Goal: Task Accomplishment & Management: Complete application form

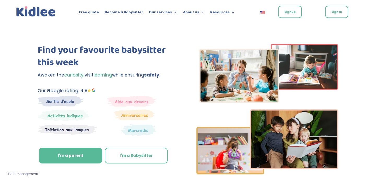
click at [285, 12] on link "Signup" at bounding box center [290, 12] width 24 height 12
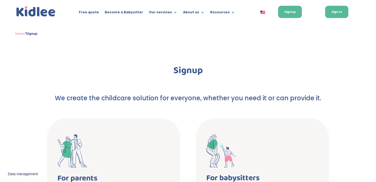
click at [334, 9] on link "Sign In" at bounding box center [336, 12] width 23 height 12
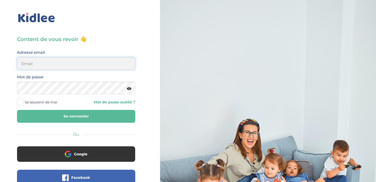
type input "sophie.verrier1@gmail.com"
click at [129, 89] on icon at bounding box center [129, 89] width 4 height 4
click at [57, 115] on button "Se connecter" at bounding box center [76, 116] width 118 height 13
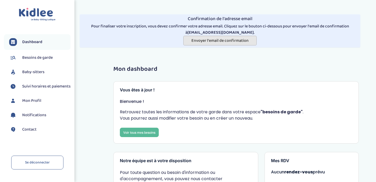
click at [214, 44] on button "Envoyer l'email de confirmation" at bounding box center [219, 41] width 73 height 10
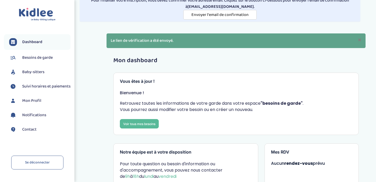
scroll to position [26, 0]
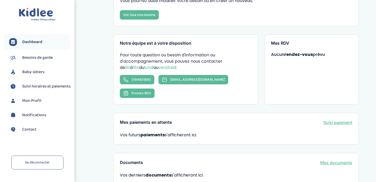
scroll to position [14, 0]
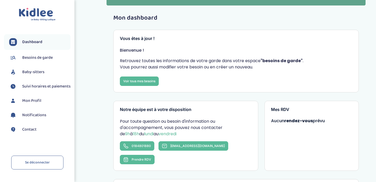
click at [36, 104] on span "Mon Profil" at bounding box center [31, 101] width 19 height 6
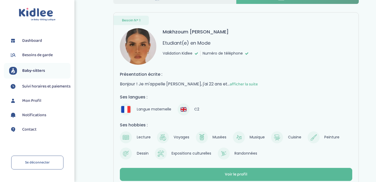
scroll to position [60, 0]
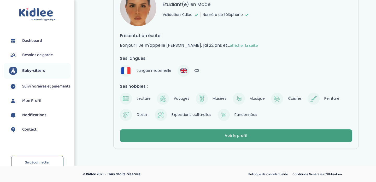
click at [238, 138] on div "Voir le profil" at bounding box center [236, 136] width 22 height 6
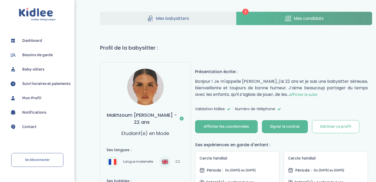
click at [295, 18] on span "Mes candidats" at bounding box center [308, 18] width 30 height 7
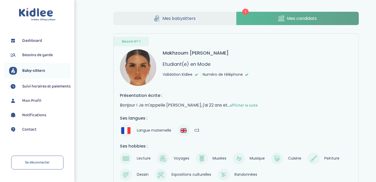
click at [245, 10] on span "1" at bounding box center [245, 12] width 6 height 6
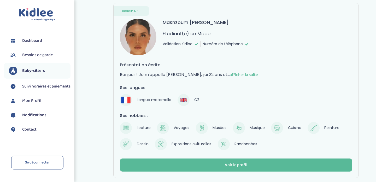
scroll to position [60, 0]
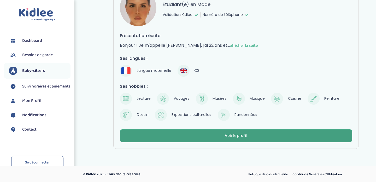
click at [235, 134] on div "Voir le profil" at bounding box center [236, 136] width 22 height 6
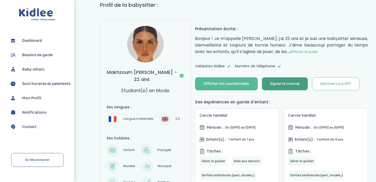
scroll to position [45, 0]
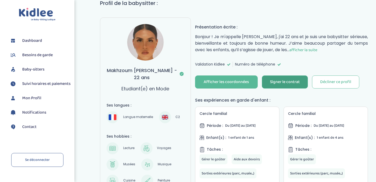
click at [275, 76] on button "Signer le contrat" at bounding box center [285, 81] width 46 height 13
click at [290, 81] on div "Signer le contrat" at bounding box center [285, 82] width 30 height 6
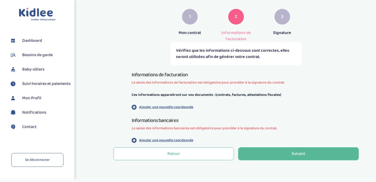
scroll to position [98, 0]
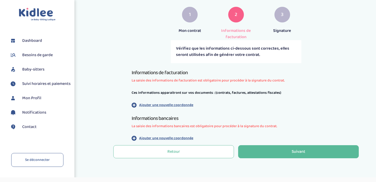
click at [178, 102] on p "Ajouter une nouvelle coordonnée" at bounding box center [166, 104] width 54 height 5
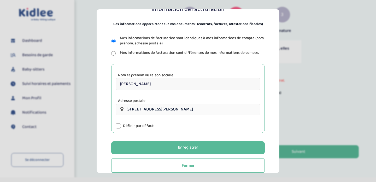
scroll to position [61, 0]
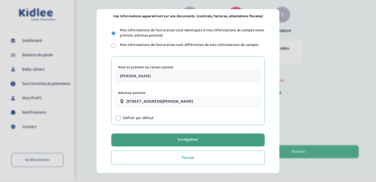
click at [186, 141] on div "Enregistrer" at bounding box center [188, 140] width 20 height 6
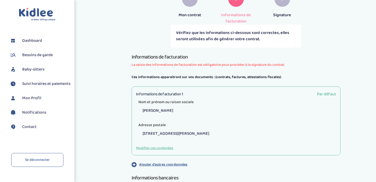
scroll to position [115, 0]
click at [159, 145] on button "Modifier ces cordonées" at bounding box center [154, 147] width 37 height 5
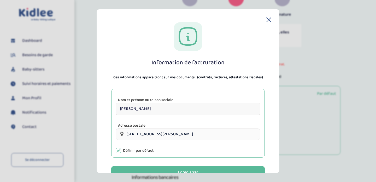
click at [149, 110] on input "[PERSON_NAME]" at bounding box center [188, 109] width 145 height 12
click at [133, 109] on input "[PERSON_NAME]" at bounding box center [188, 109] width 145 height 12
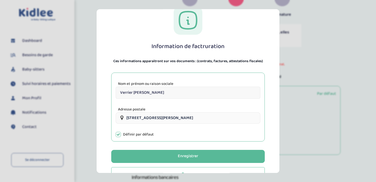
scroll to position [23, 0]
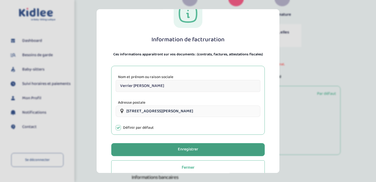
click at [175, 151] on button "Enregistrer" at bounding box center [187, 149] width 153 height 13
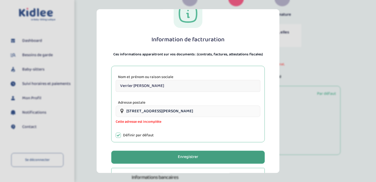
click at [173, 155] on button "Enregistrer" at bounding box center [187, 157] width 153 height 13
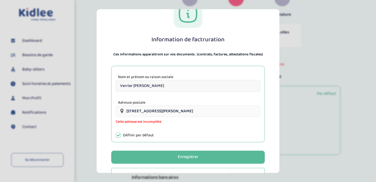
click at [166, 112] on input "[STREET_ADDRESS][PERSON_NAME]" at bounding box center [188, 110] width 145 height 11
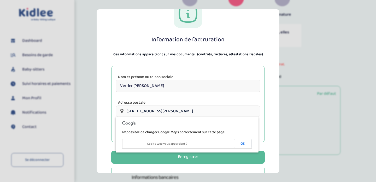
click at [208, 103] on div "Adresse postale 149 Rue Léon-Maurice Nordmann, Paris, France Cette adresse est …" at bounding box center [188, 112] width 145 height 25
click at [239, 142] on button "OK" at bounding box center [243, 143] width 18 height 9
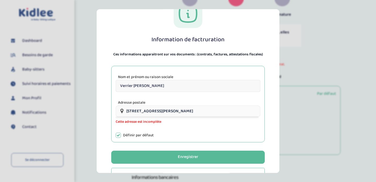
click at [155, 88] on input "Verrier Litwin Sophie" at bounding box center [188, 86] width 145 height 12
drag, startPoint x: 145, startPoint y: 85, endPoint x: 133, endPoint y: 85, distance: 11.7
click at [133, 85] on input "Verrier Litwin Sophie" at bounding box center [188, 86] width 145 height 12
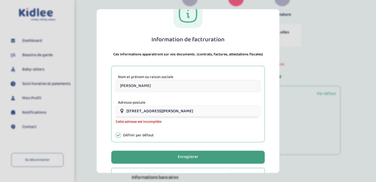
type input "[PERSON_NAME]"
click at [174, 157] on button "Enregistrer" at bounding box center [187, 157] width 153 height 13
click at [188, 155] on div "Enregistrer" at bounding box center [188, 157] width 20 height 6
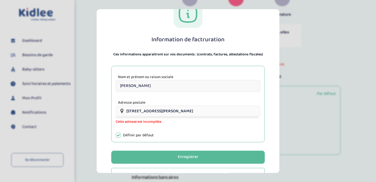
click at [91, 26] on section "Information de factruration Ces informations apparaitront sur vos documents : (…" at bounding box center [188, 91] width 376 height 182
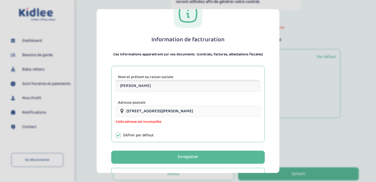
scroll to position [180, 0]
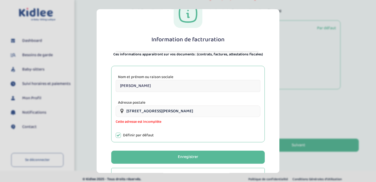
click at [91, 26] on section "Information de factruration Ces informations apparaitront sur vos documents : (…" at bounding box center [188, 91] width 376 height 182
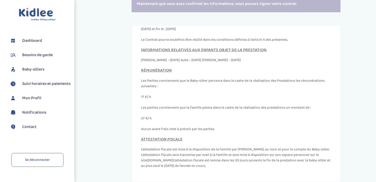
scroll to position [179, 0]
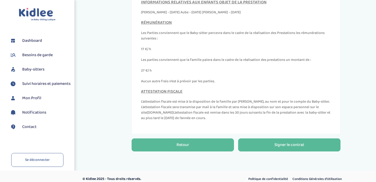
click at [194, 138] on button "Retour" at bounding box center [182, 144] width 102 height 13
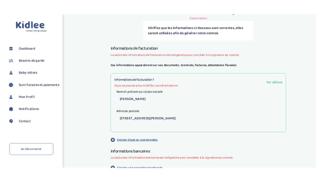
scroll to position [164, 0]
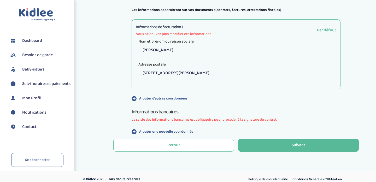
drag, startPoint x: 282, startPoint y: 139, endPoint x: 279, endPoint y: 170, distance: 31.3
click at [279, 170] on div "Toggle navigation FAQ [PERSON_NAME] Besoins de garde Baby-sitters Suivi horaire…" at bounding box center [188, 11] width 376 height 351
click at [174, 129] on p "Ajouter une nouvelle coordonnée" at bounding box center [166, 131] width 54 height 5
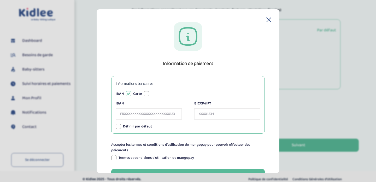
click at [134, 109] on input "IBAN" at bounding box center [149, 113] width 66 height 11
click at [129, 114] on input "IBAN" at bounding box center [149, 113] width 66 height 11
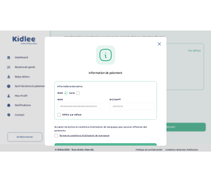
scroll to position [169, 0]
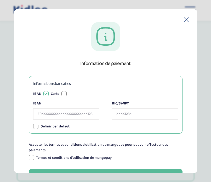
click at [73, 114] on input "IBAN" at bounding box center [66, 113] width 66 height 11
type input "[FINANCIAL_ID]"
click at [119, 111] on input "BIC/SWIFT" at bounding box center [145, 113] width 66 height 11
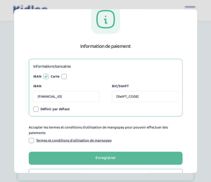
scroll to position [17, 0]
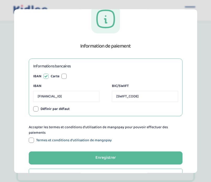
type input "[SWIFT_CODE]"
click at [58, 140] on link "Termes et conditions d'utilisation de mangopay" at bounding box center [73, 139] width 75 height 5
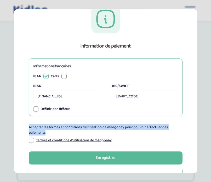
drag, startPoint x: 31, startPoint y: 140, endPoint x: 63, endPoint y: 118, distance: 38.0
click at [63, 118] on div "Information de paiement Informations bancaires IBAN Carte IBAN [FINANCIAL_ID] B…" at bounding box center [105, 94] width 166 height 178
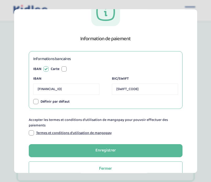
scroll to position [35, 0]
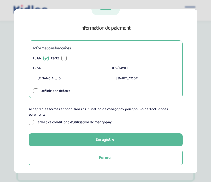
click at [33, 121] on div at bounding box center [31, 121] width 5 height 5
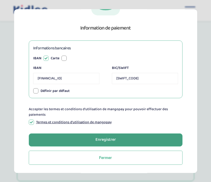
click at [99, 135] on button "Enregistrer" at bounding box center [105, 139] width 153 height 13
